Goal: Transaction & Acquisition: Purchase product/service

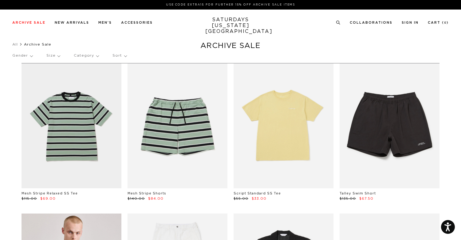
click at [55, 55] on p "Size" at bounding box center [53, 56] width 14 height 14
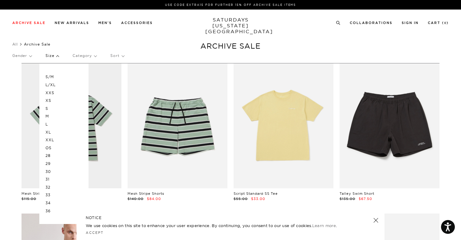
click at [47, 116] on p "M" at bounding box center [63, 116] width 37 height 8
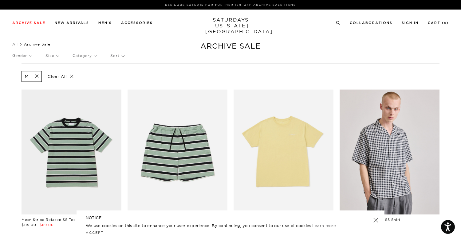
click at [31, 58] on p "Gender" at bounding box center [21, 56] width 19 height 14
click at [21, 77] on p "Mens" at bounding box center [30, 77] width 37 height 8
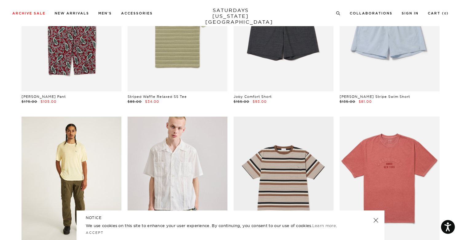
scroll to position [423, 0]
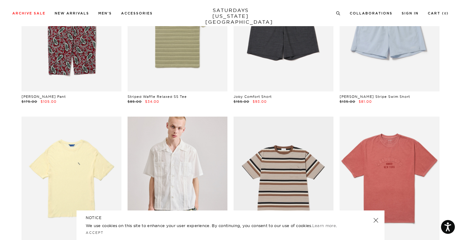
click at [374, 219] on link at bounding box center [376, 220] width 9 height 9
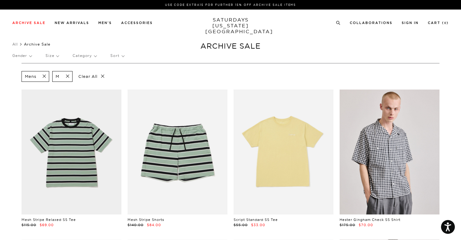
scroll to position [0, 2]
click at [26, 57] on p "Gender" at bounding box center [21, 56] width 19 height 14
click at [20, 84] on p "Unisex" at bounding box center [30, 85] width 37 height 8
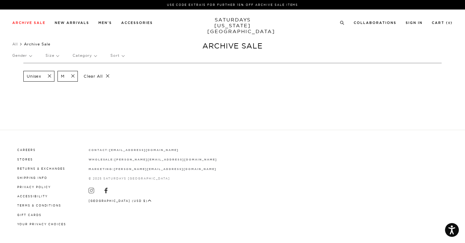
click at [74, 77] on span at bounding box center [71, 76] width 13 height 6
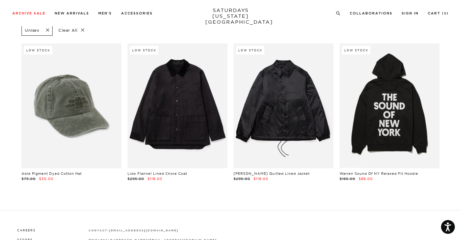
scroll to position [37, 0]
